Goal: Task Accomplishment & Management: Use online tool/utility

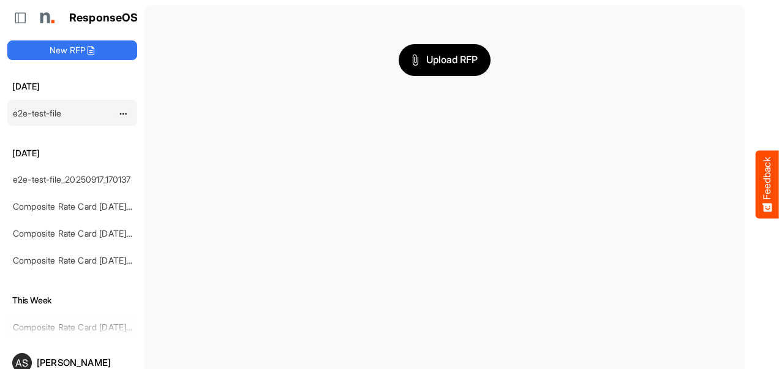
click at [56, 110] on link "e2e-test-file" at bounding box center [37, 113] width 48 height 10
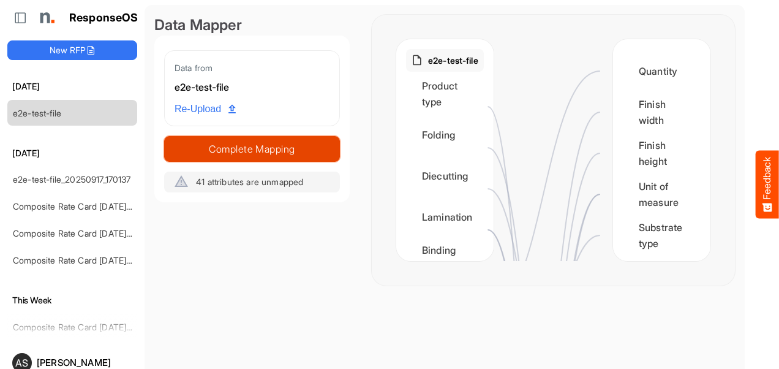
click at [233, 151] on span "Complete Mapping" at bounding box center [252, 148] width 174 height 17
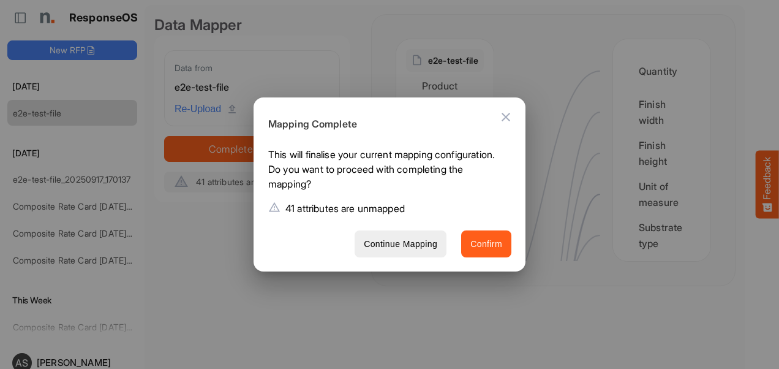
click at [495, 249] on span "Confirm" at bounding box center [486, 243] width 32 height 15
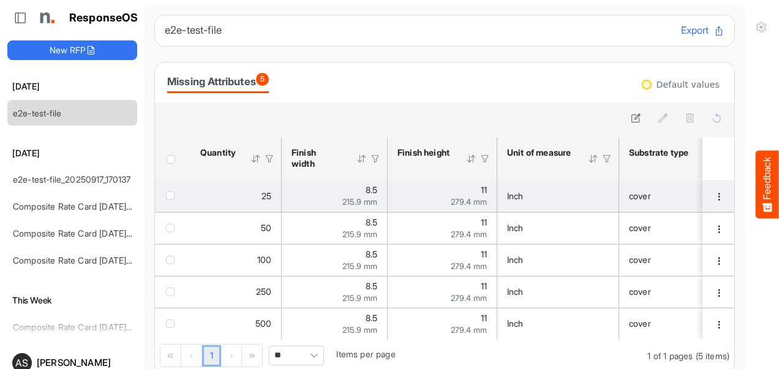
click at [169, 195] on span "checkbox" at bounding box center [170, 195] width 9 height 9
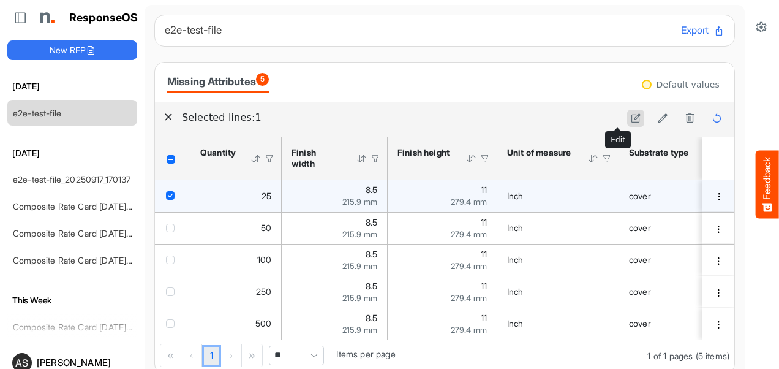
click at [631, 119] on icon at bounding box center [636, 118] width 10 height 10
click at [269, 199] on icon "25 is template cell Column Header httpsnorthellcomontologiesmapping-rulesorderh…" at bounding box center [265, 195] width 10 height 10
click at [263, 197] on icon "button" at bounding box center [265, 196] width 11 height 11
click at [233, 197] on div "25" at bounding box center [235, 195] width 71 height 13
click at [247, 195] on span "25" at bounding box center [250, 195] width 10 height 10
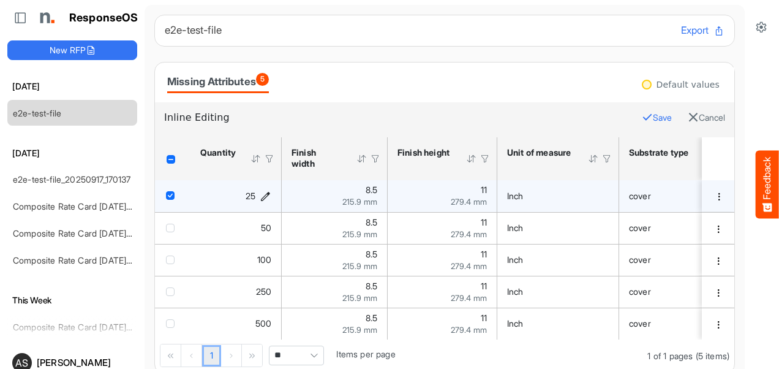
click at [262, 195] on icon "25 is template cell Column Header httpsnorthellcomontologiesmapping-rulesorderh…" at bounding box center [265, 195] width 10 height 10
click at [233, 195] on input "**" at bounding box center [225, 196] width 56 height 24
type input "*"
type input "**"
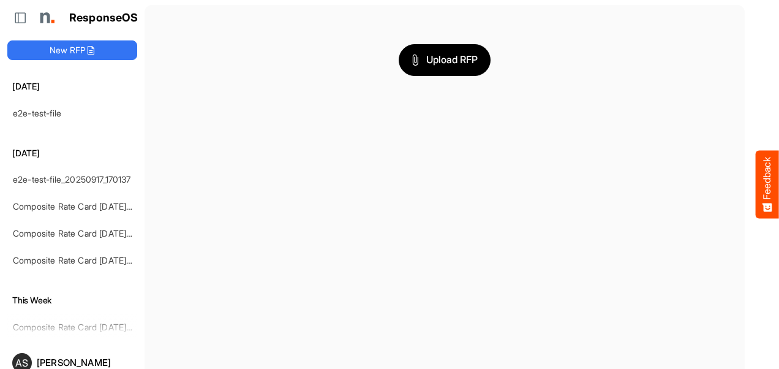
click at [444, 89] on div "Upload RFP" at bounding box center [444, 60] width 580 height 91
